Goal: Find specific page/section

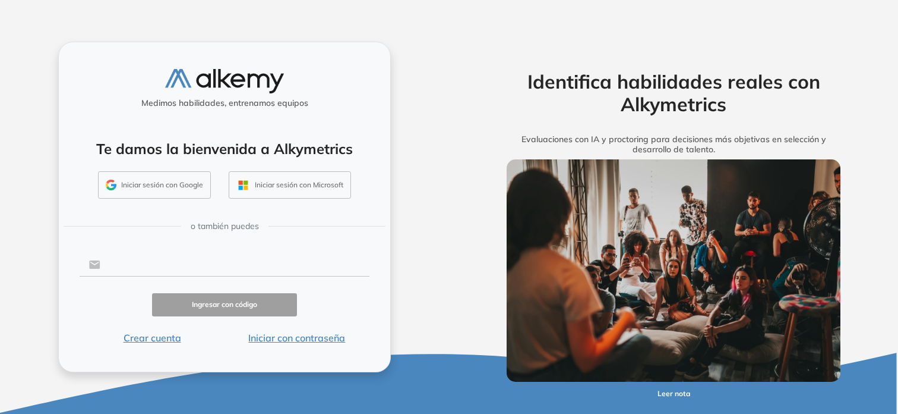
click at [117, 257] on input "text" at bounding box center [234, 264] width 269 height 23
type input "**********"
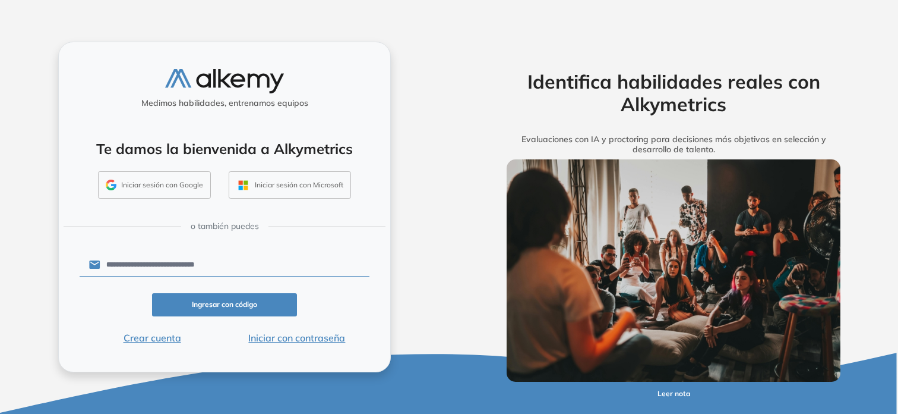
click at [224, 305] on button "Ingresar con código" at bounding box center [224, 304] width 145 height 23
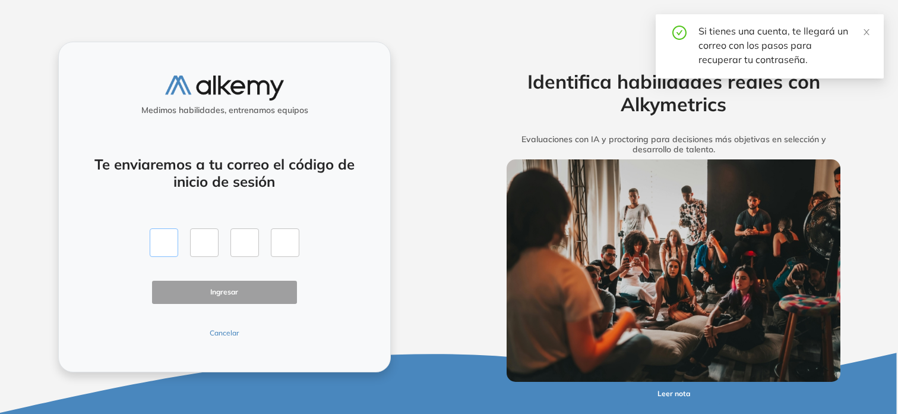
click at [171, 248] on input "text" at bounding box center [164, 242] width 29 height 29
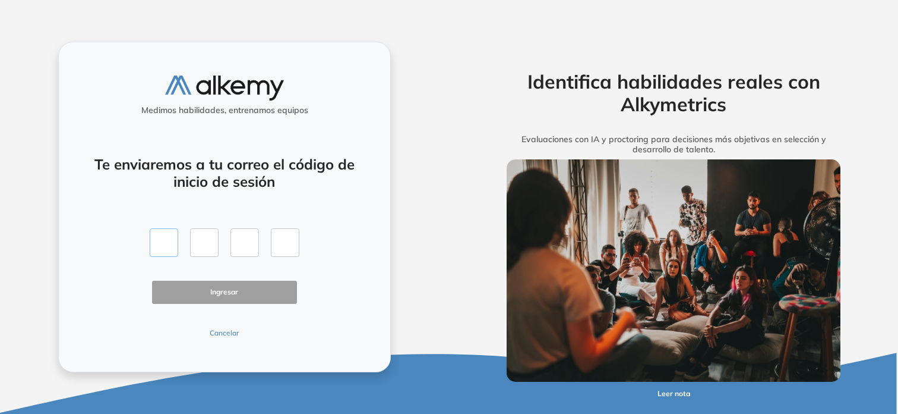
click at [165, 249] on input "text" at bounding box center [164, 242] width 29 height 29
type input "*"
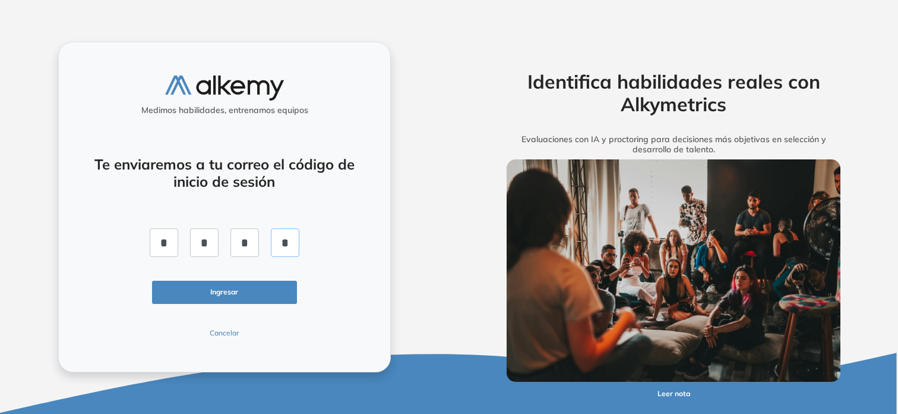
type input "*"
click at [253, 287] on button "Ingresar" at bounding box center [224, 291] width 145 height 23
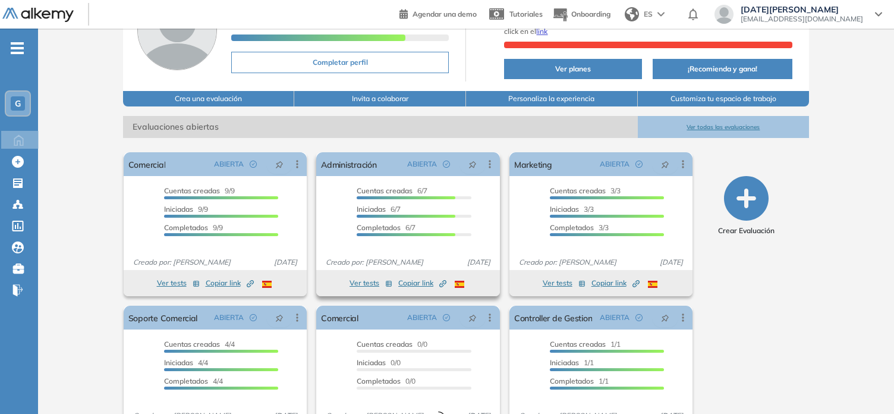
scroll to position [148, 0]
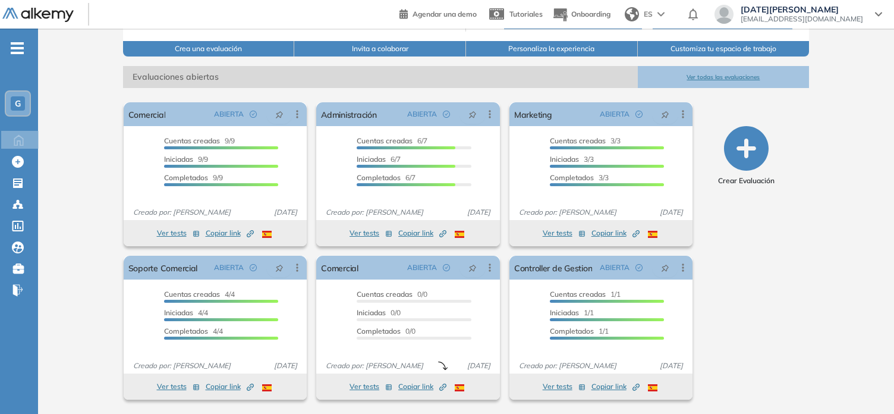
click at [810, 247] on div "El proctoring será activado ¡Importante!: Los usuarios que ya realizaron la eva…" at bounding box center [466, 246] width 704 height 316
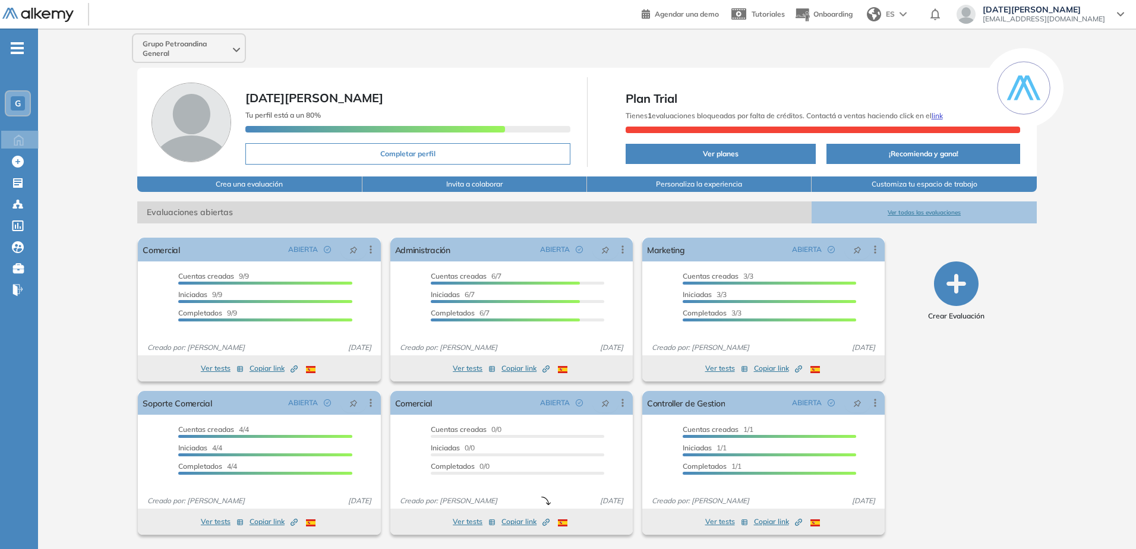
click at [898, 386] on div "Crear Evaluación" at bounding box center [957, 386] width 152 height 307
click at [898, 214] on button "Ver todas las evaluaciones" at bounding box center [924, 212] width 225 height 22
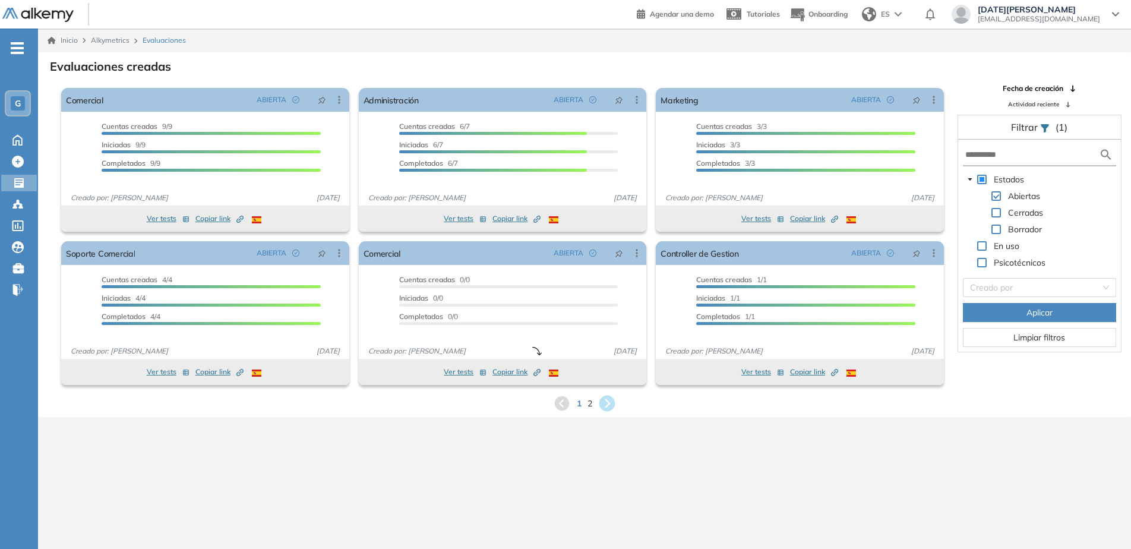
click at [606, 403] on icon at bounding box center [607, 404] width 16 height 16
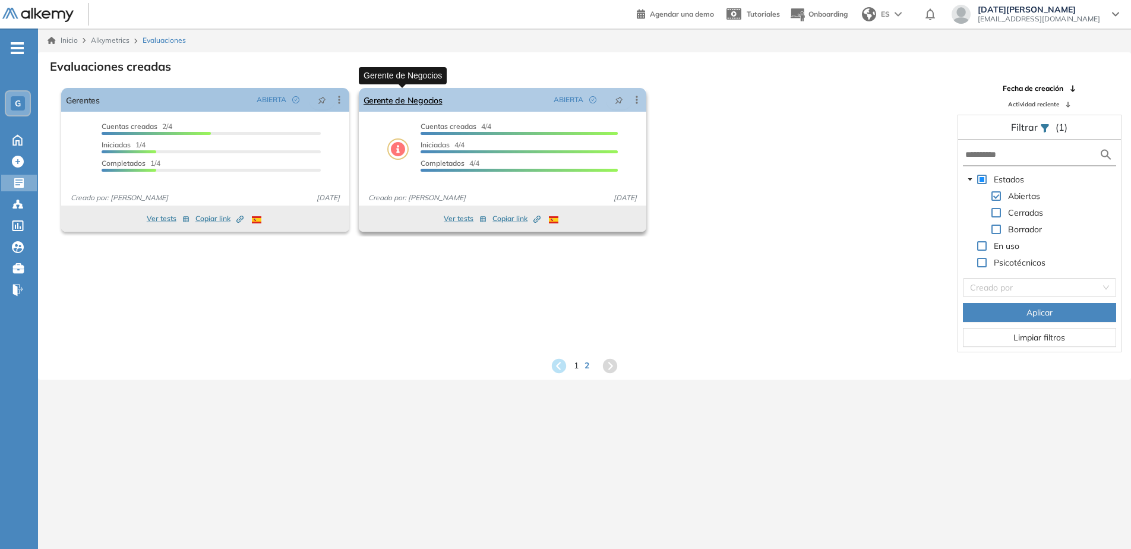
click at [414, 100] on link "Gerente de Negocios" at bounding box center [403, 100] width 79 height 24
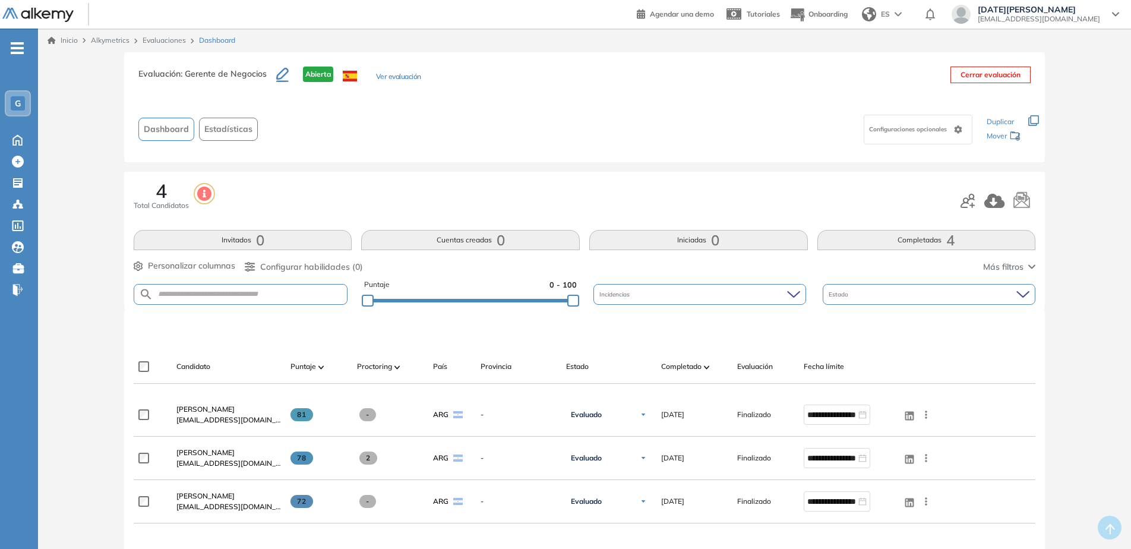
click at [164, 41] on link "Evaluaciones" at bounding box center [164, 40] width 43 height 9
